Goal: Check status: Check status

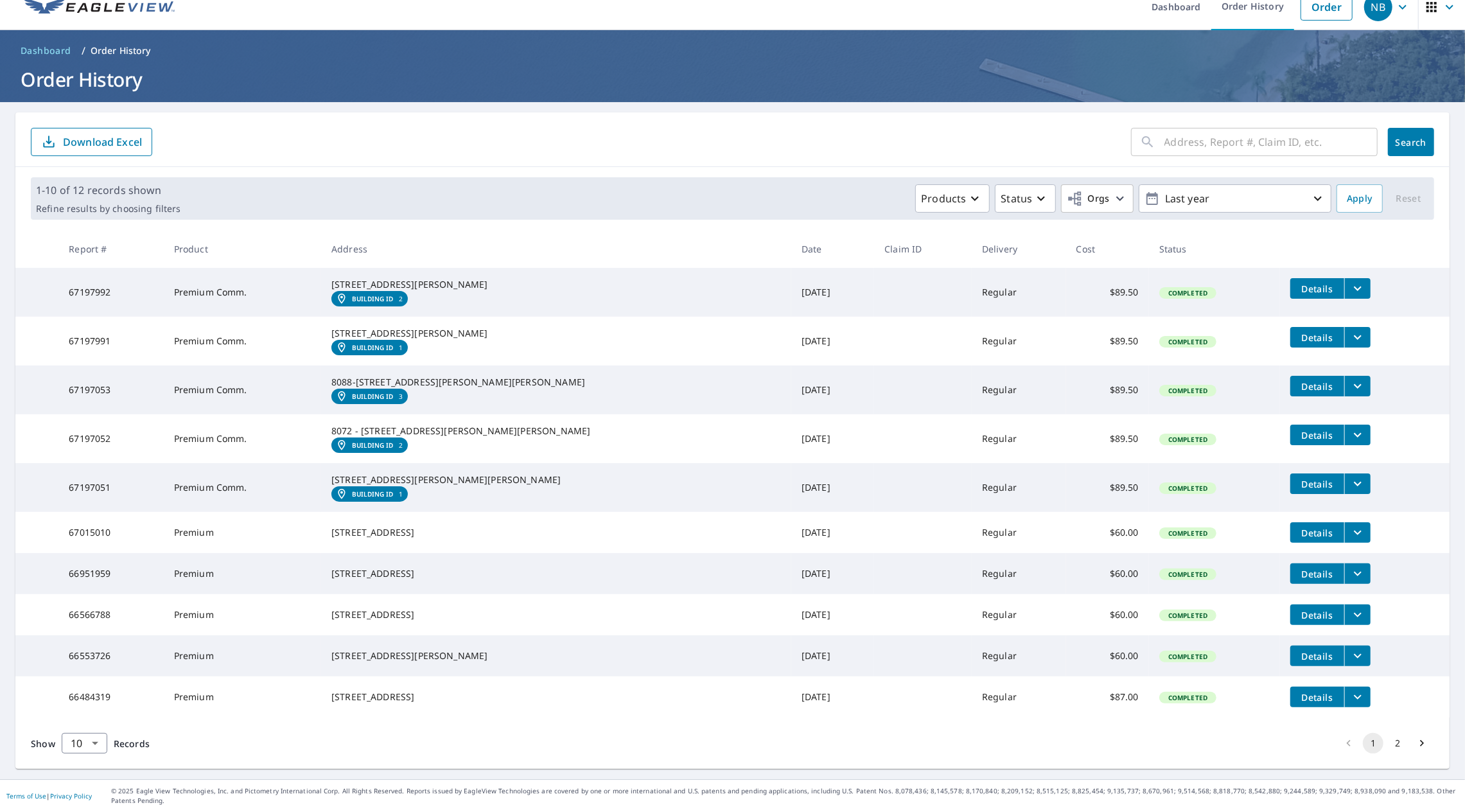
scroll to position [106, 0]
click at [394, 295] on em "Building ID" at bounding box center [373, 298] width 42 height 7
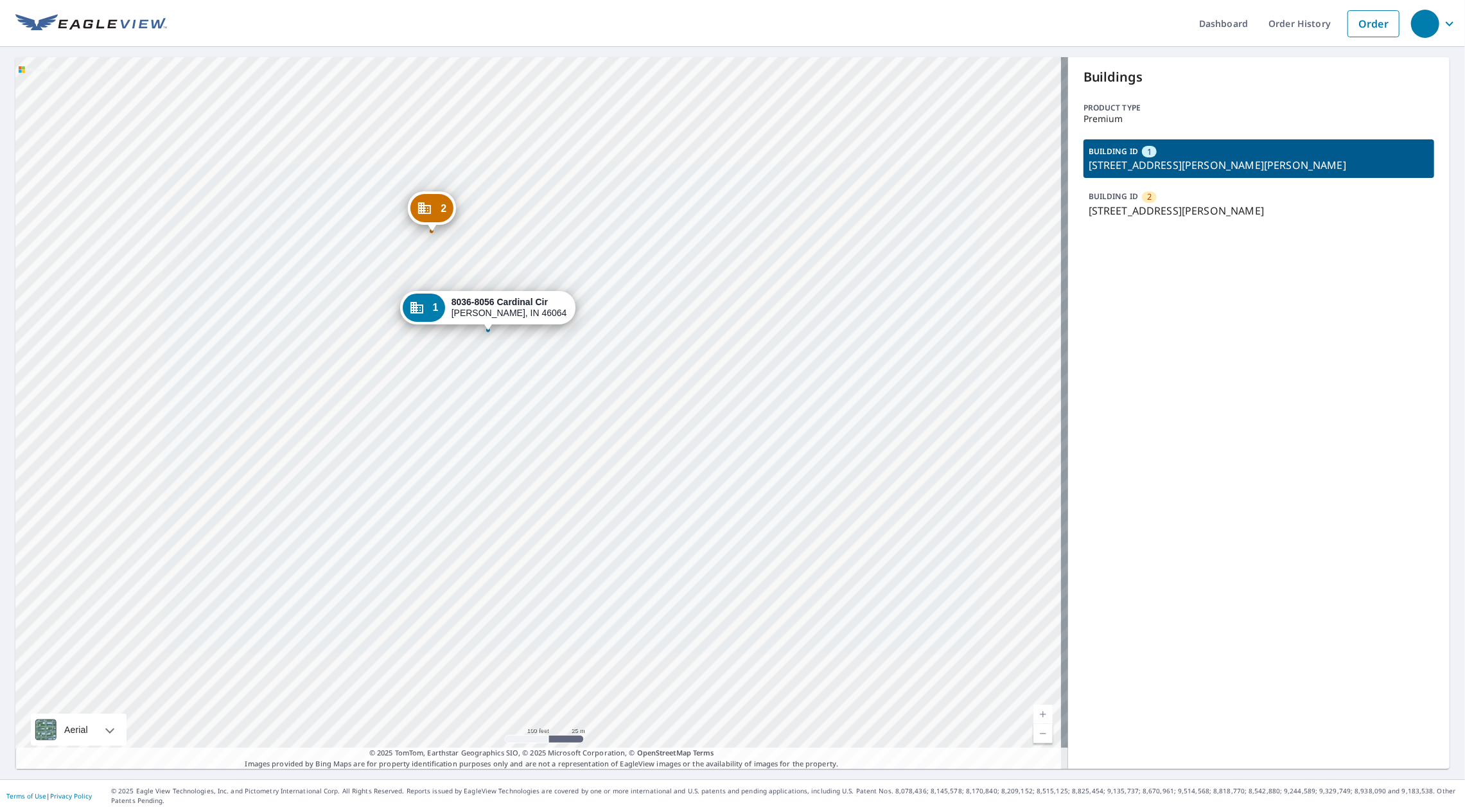
drag, startPoint x: 484, startPoint y: 410, endPoint x: 676, endPoint y: 382, distance: 194.0
click at [676, 382] on div "2 8009-[STREET_ADDRESS][PERSON_NAME] 1 8036-8056 [GEOGRAPHIC_DATA][PERSON_NAME]…" at bounding box center [542, 413] width 1053 height 712
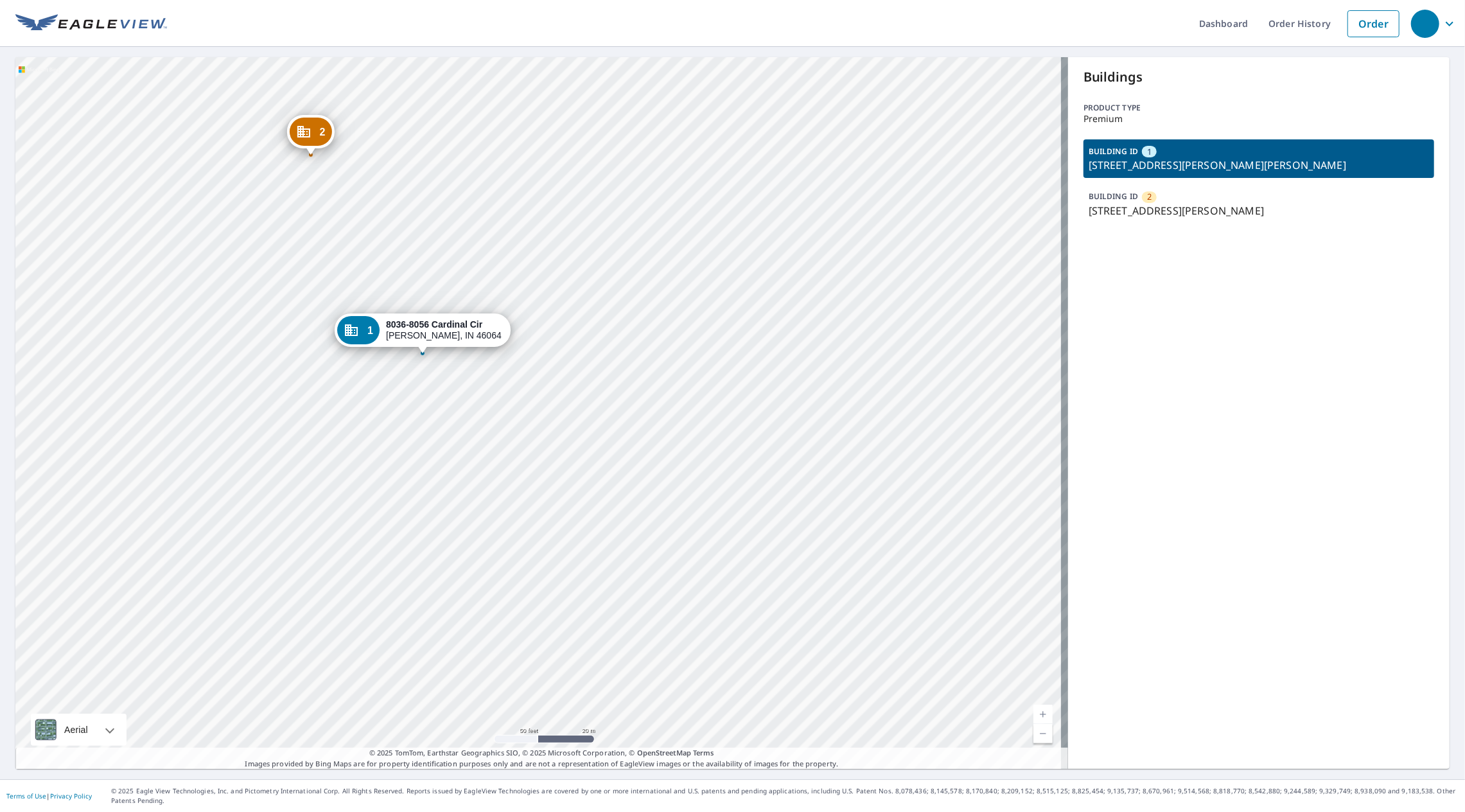
drag, startPoint x: 610, startPoint y: 376, endPoint x: 746, endPoint y: 448, distance: 153.9
click at [746, 448] on div "2 8009-[STREET_ADDRESS][PERSON_NAME] 1 8036-8056 [GEOGRAPHIC_DATA][PERSON_NAME]…" at bounding box center [542, 413] width 1053 height 712
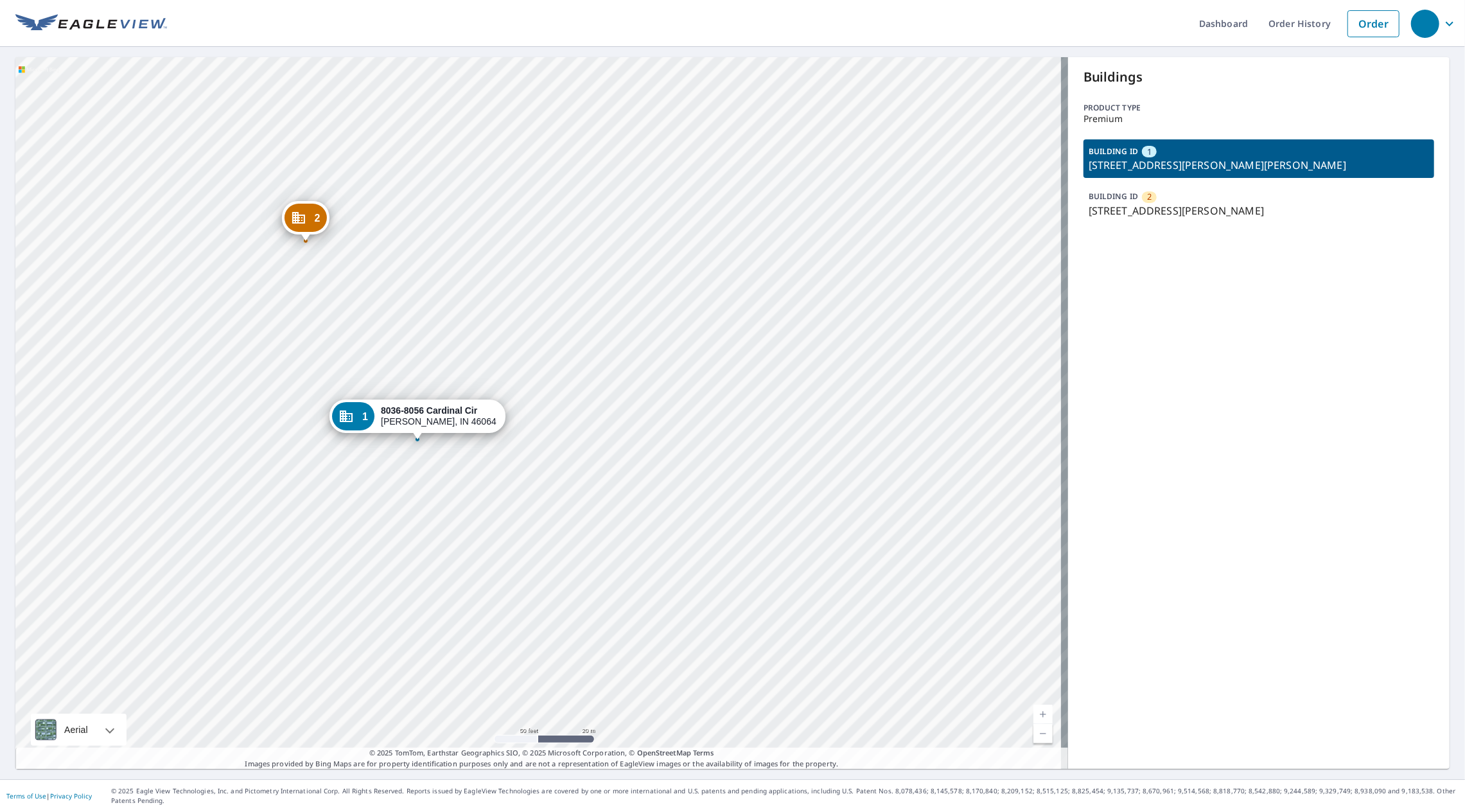
drag, startPoint x: 420, startPoint y: 337, endPoint x: 415, endPoint y: 424, distance: 87.1
click at [415, 424] on div "[STREET_ADDRESS][PERSON_NAME]" at bounding box center [439, 416] width 116 height 22
